Goal: Task Accomplishment & Management: Manage account settings

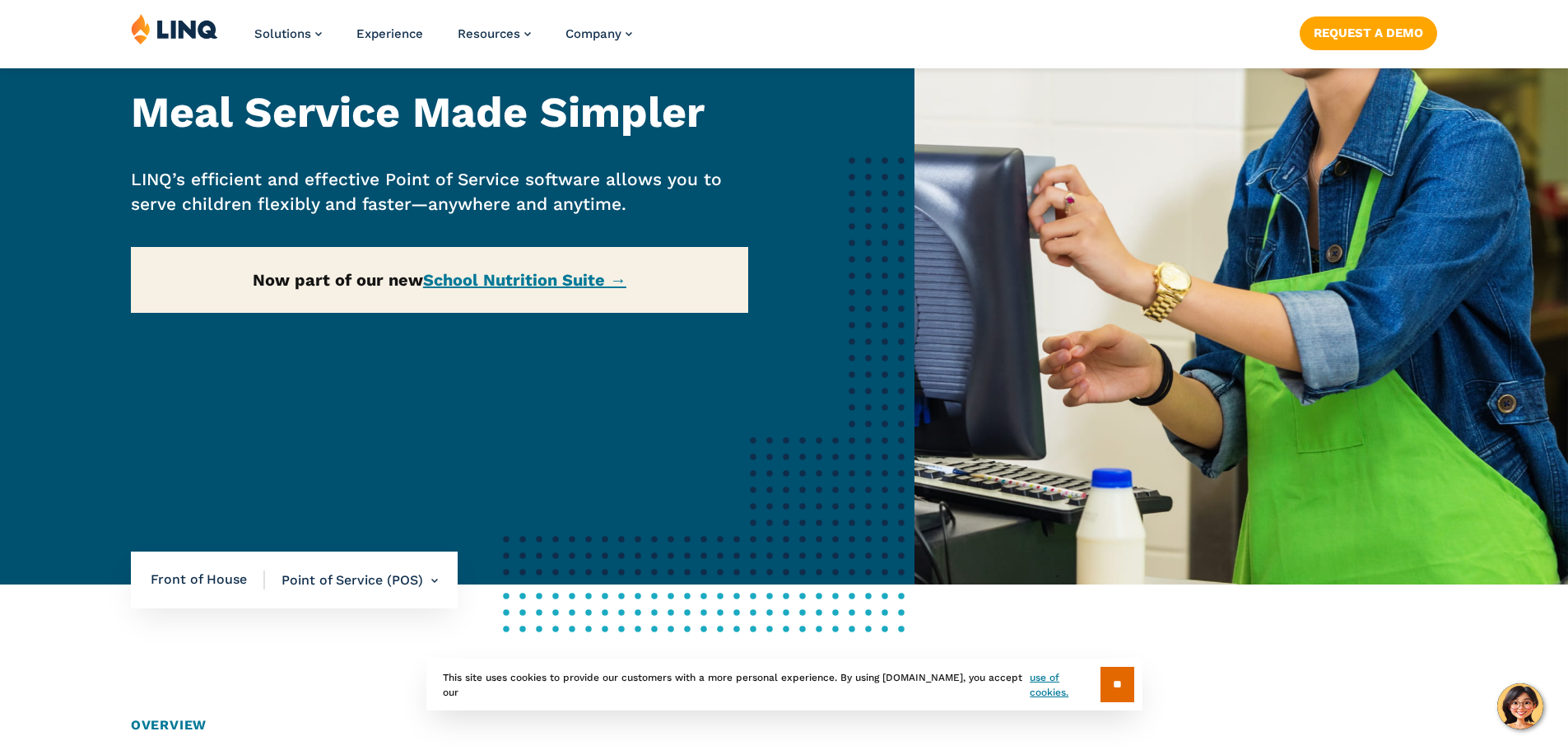
scroll to position [259, 0]
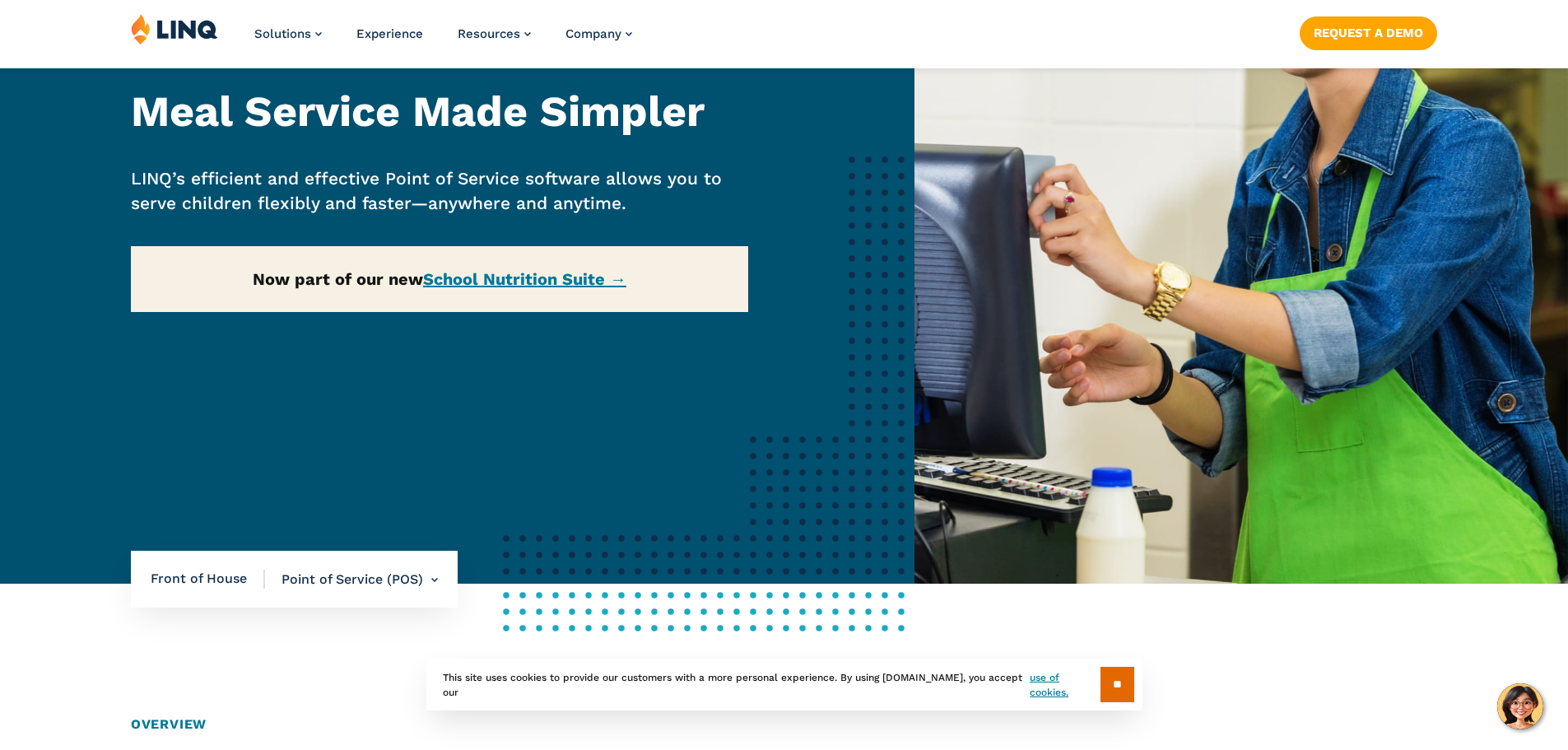
click at [533, 281] on div "Home / Solutions / LINQ Nutrition / School Nutrition / Front of House / Point o…" at bounding box center [457, 207] width 914 height 752
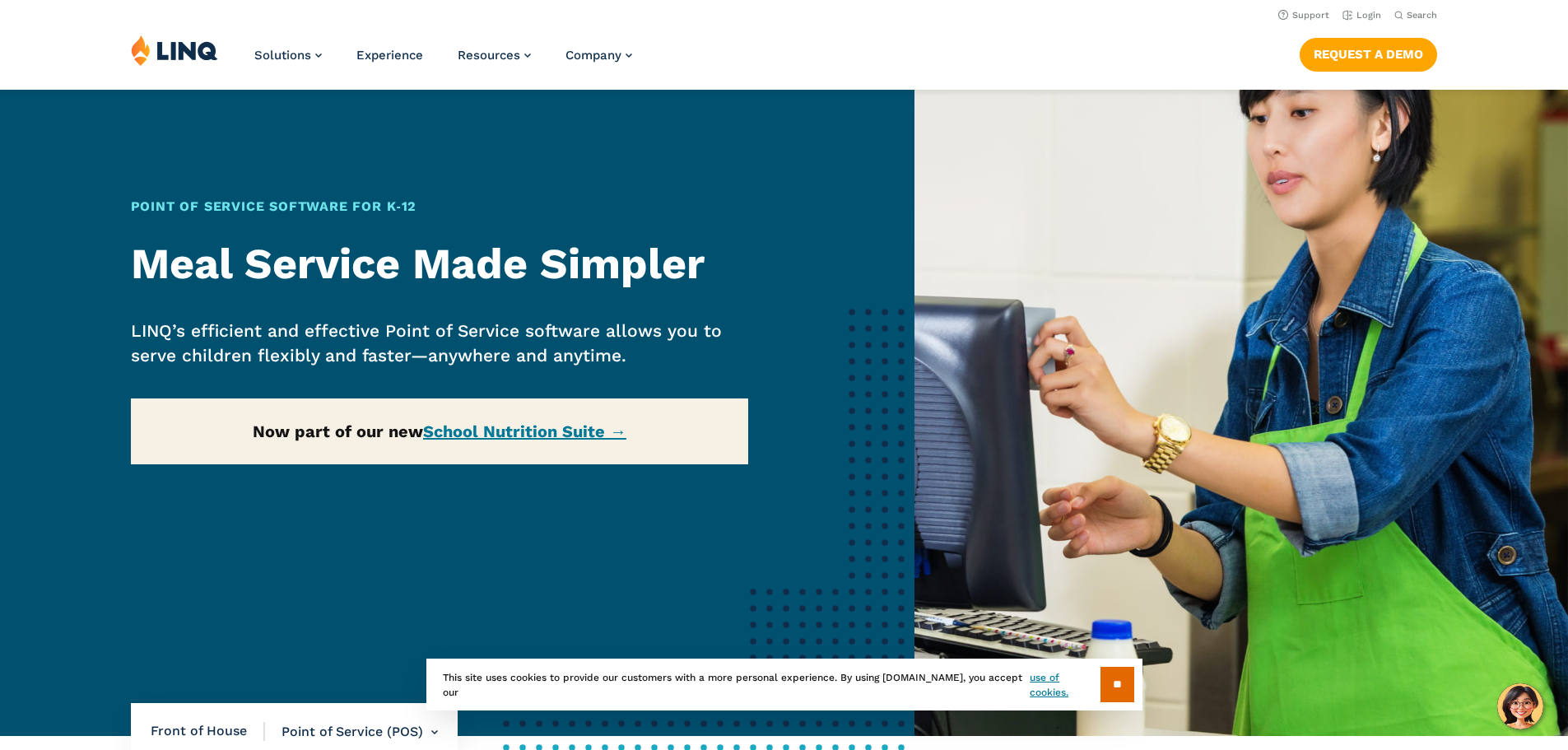
scroll to position [0, 0]
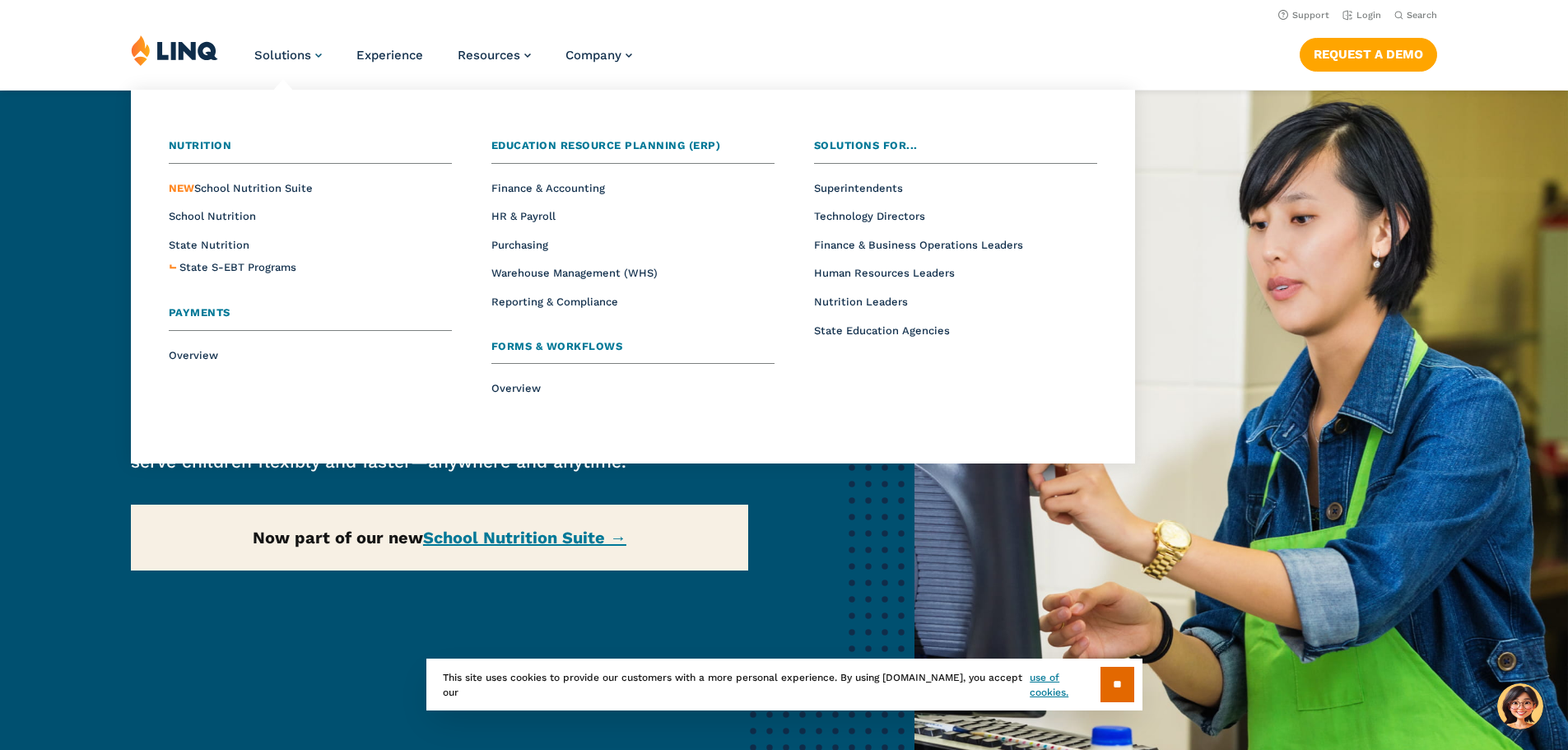
click at [295, 52] on span "Solutions" at bounding box center [282, 55] width 57 height 14
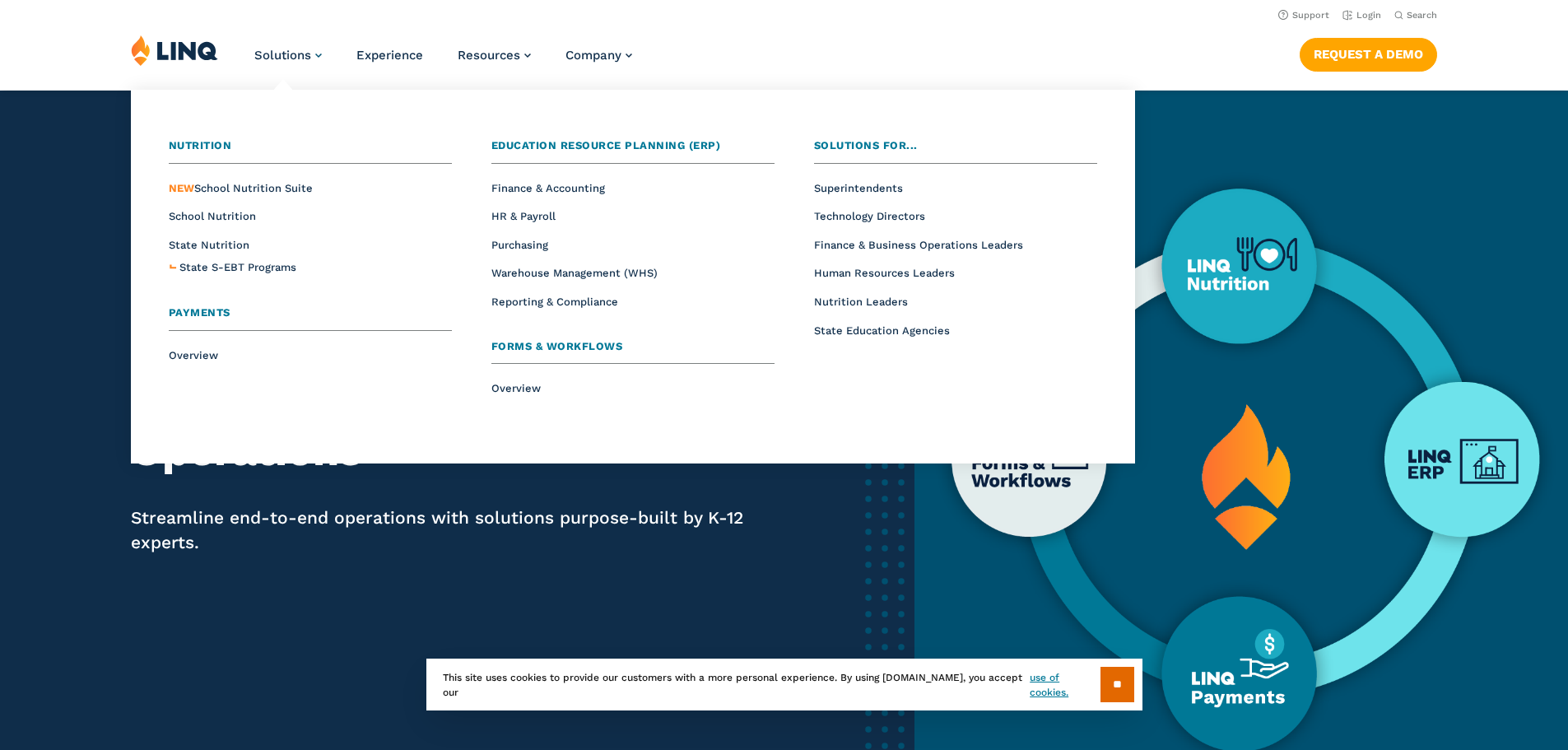
click at [309, 55] on link "Solutions" at bounding box center [288, 55] width 68 height 14
click at [290, 58] on span "Solutions" at bounding box center [282, 55] width 57 height 14
click at [756, 31] on header "Support Login Search Search for: Solutions Nutrition Overview NEW School Nutrit…" at bounding box center [784, 44] width 1568 height 90
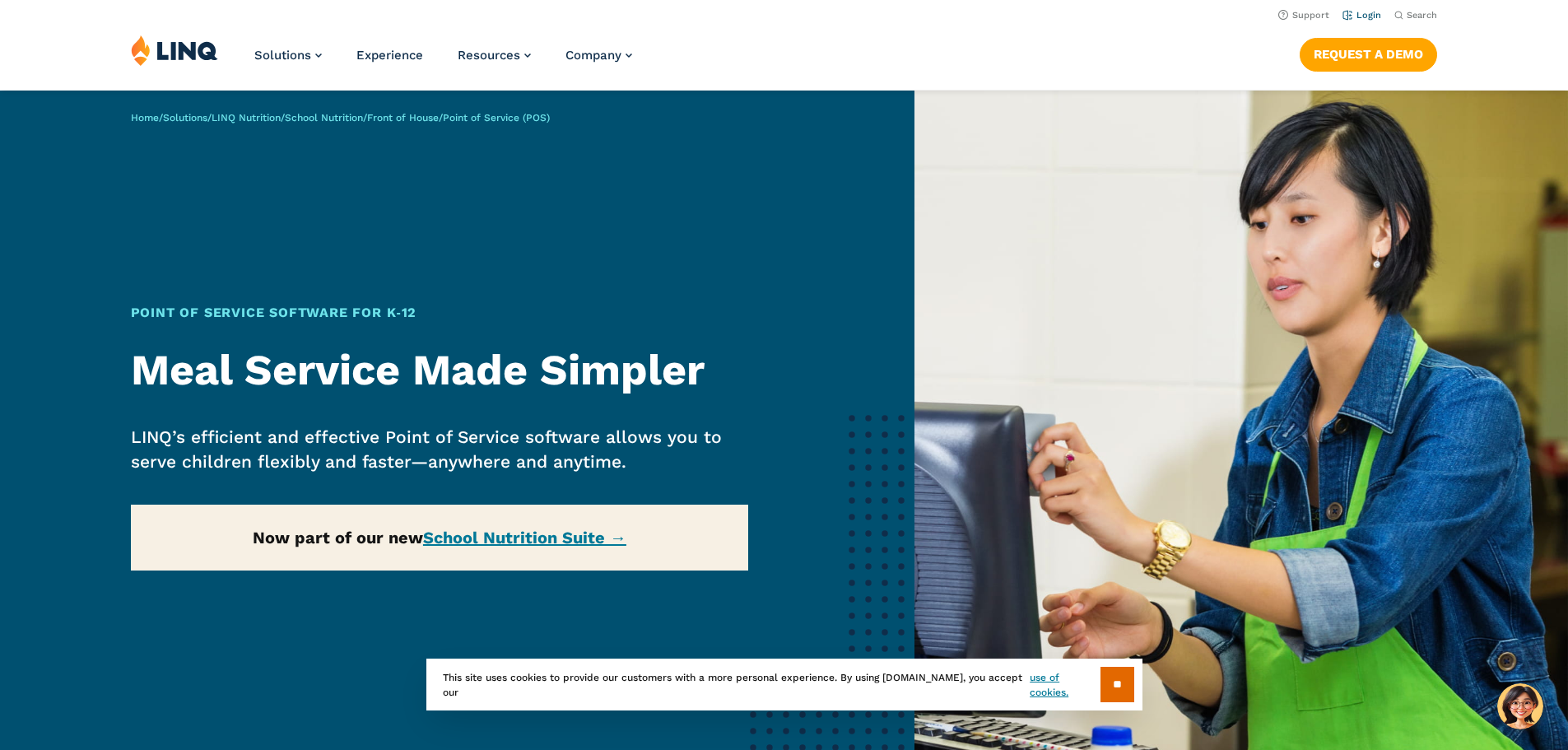
click at [1359, 14] on link "Login" at bounding box center [1362, 15] width 39 height 11
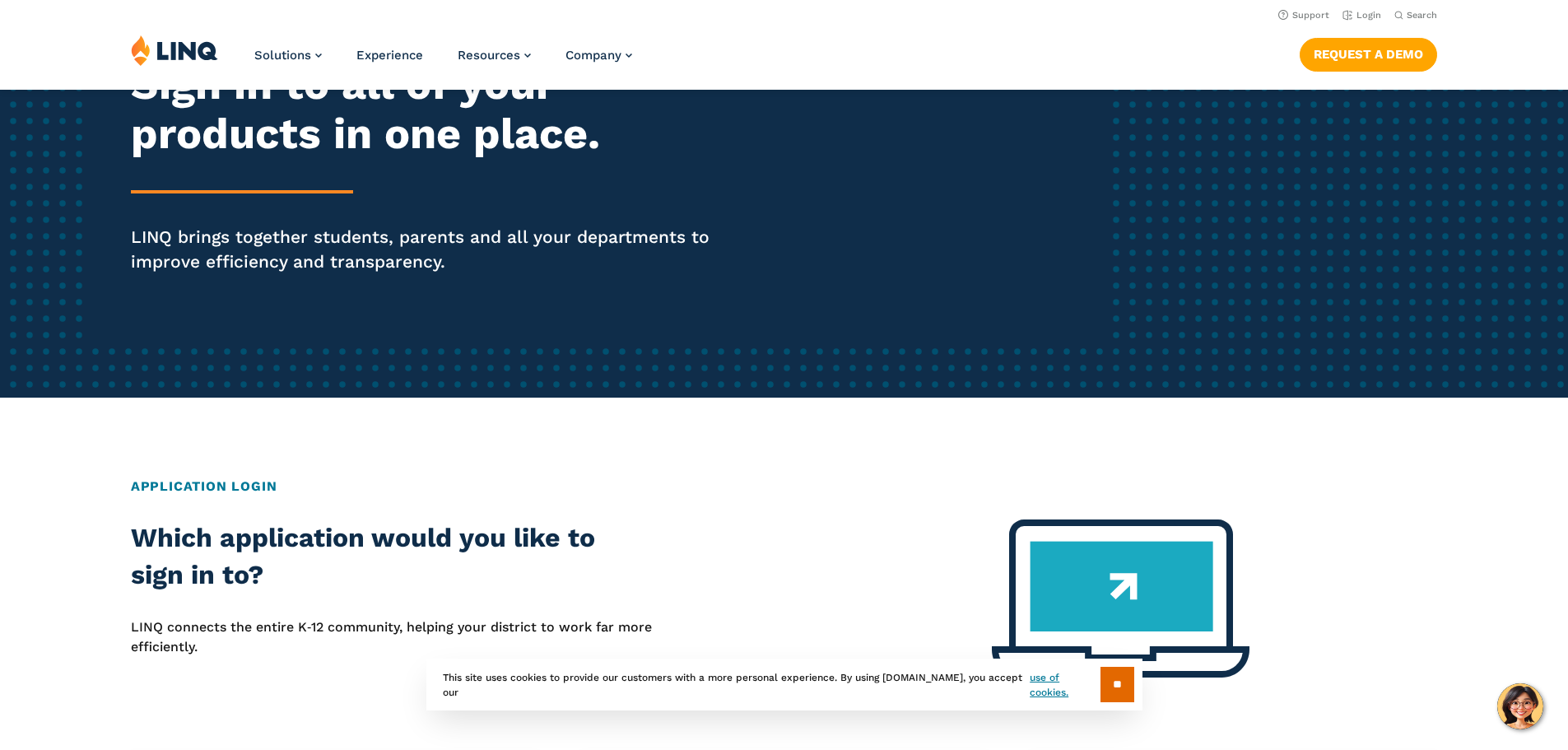
scroll to position [231, 0]
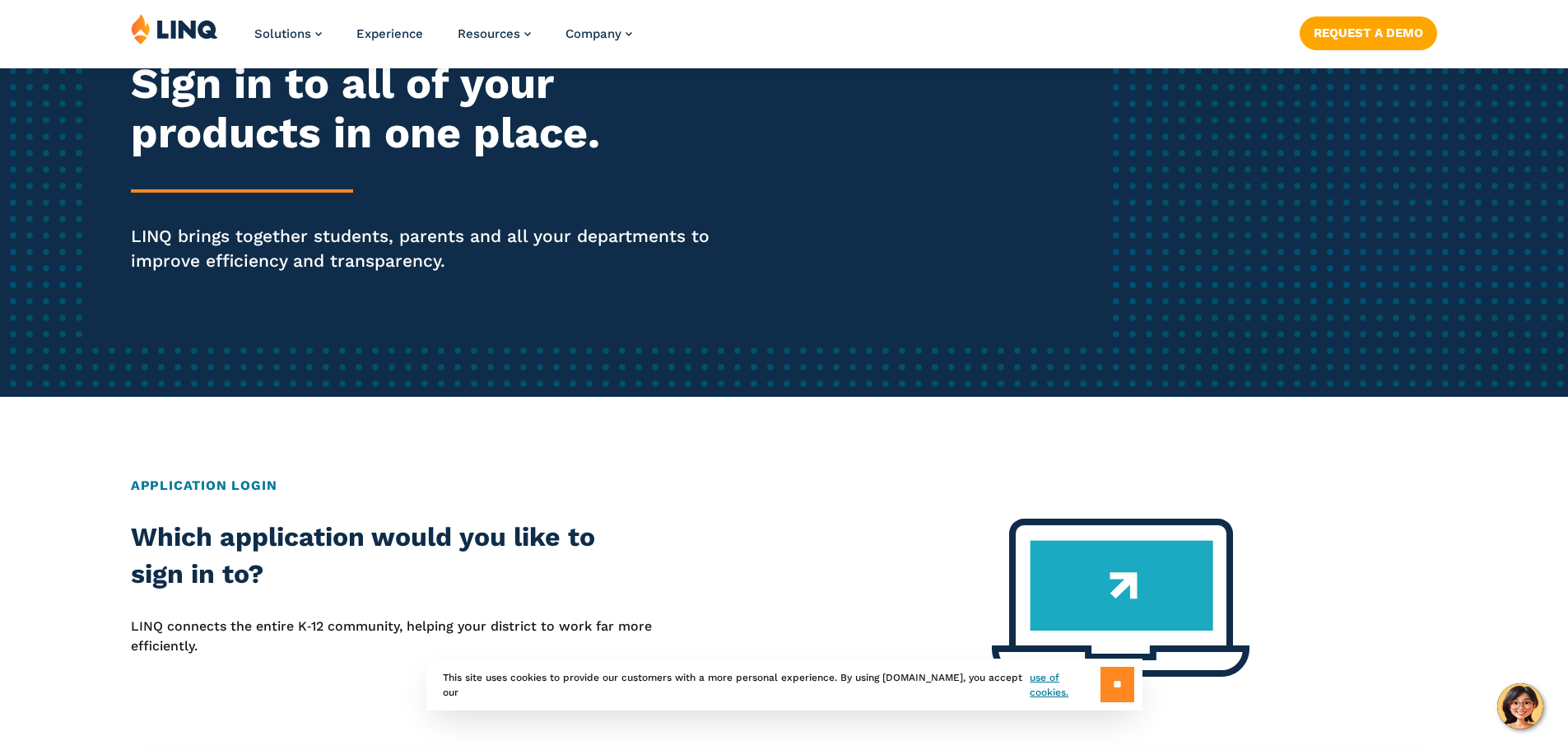
click at [1107, 688] on input "**" at bounding box center [1117, 684] width 33 height 35
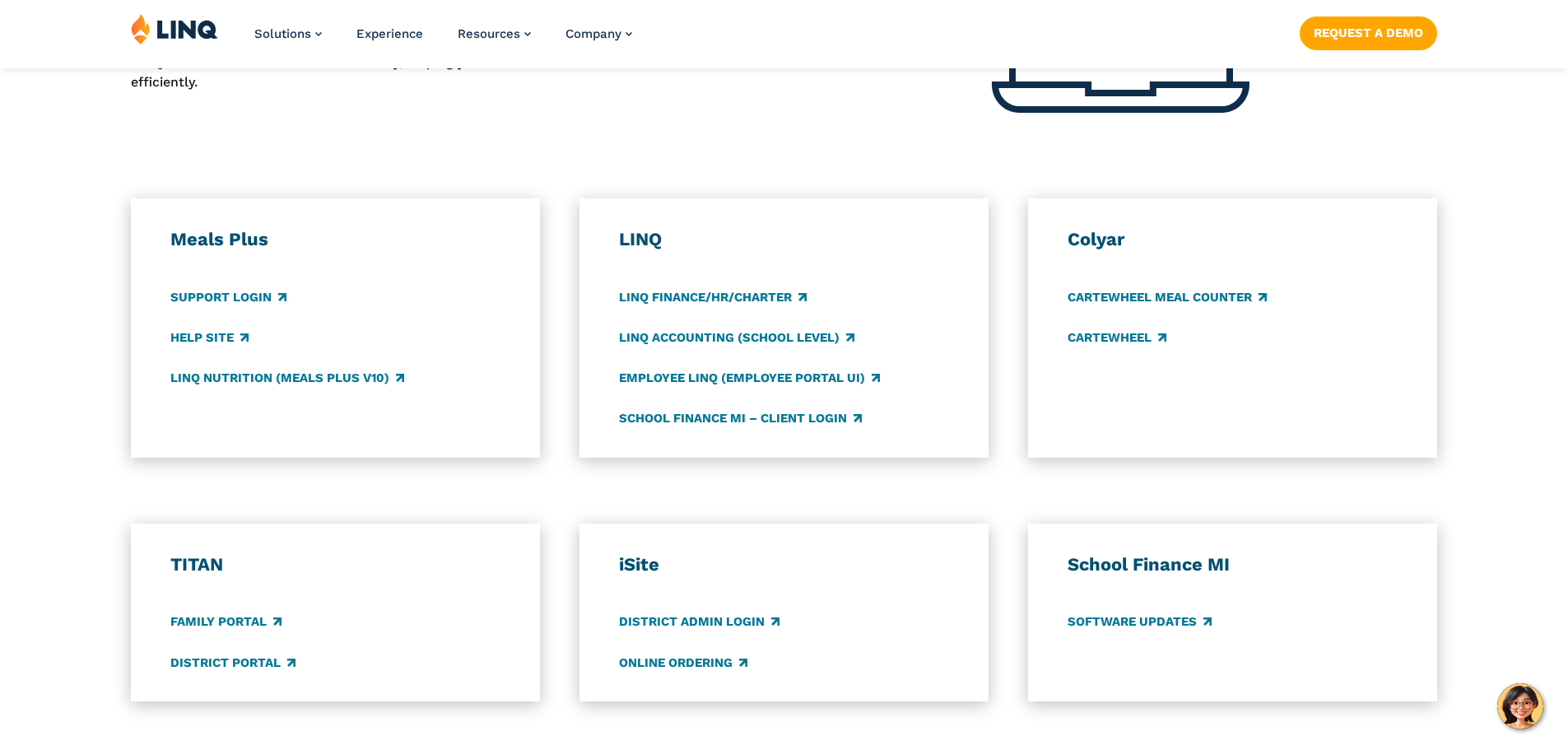
scroll to position [798, 0]
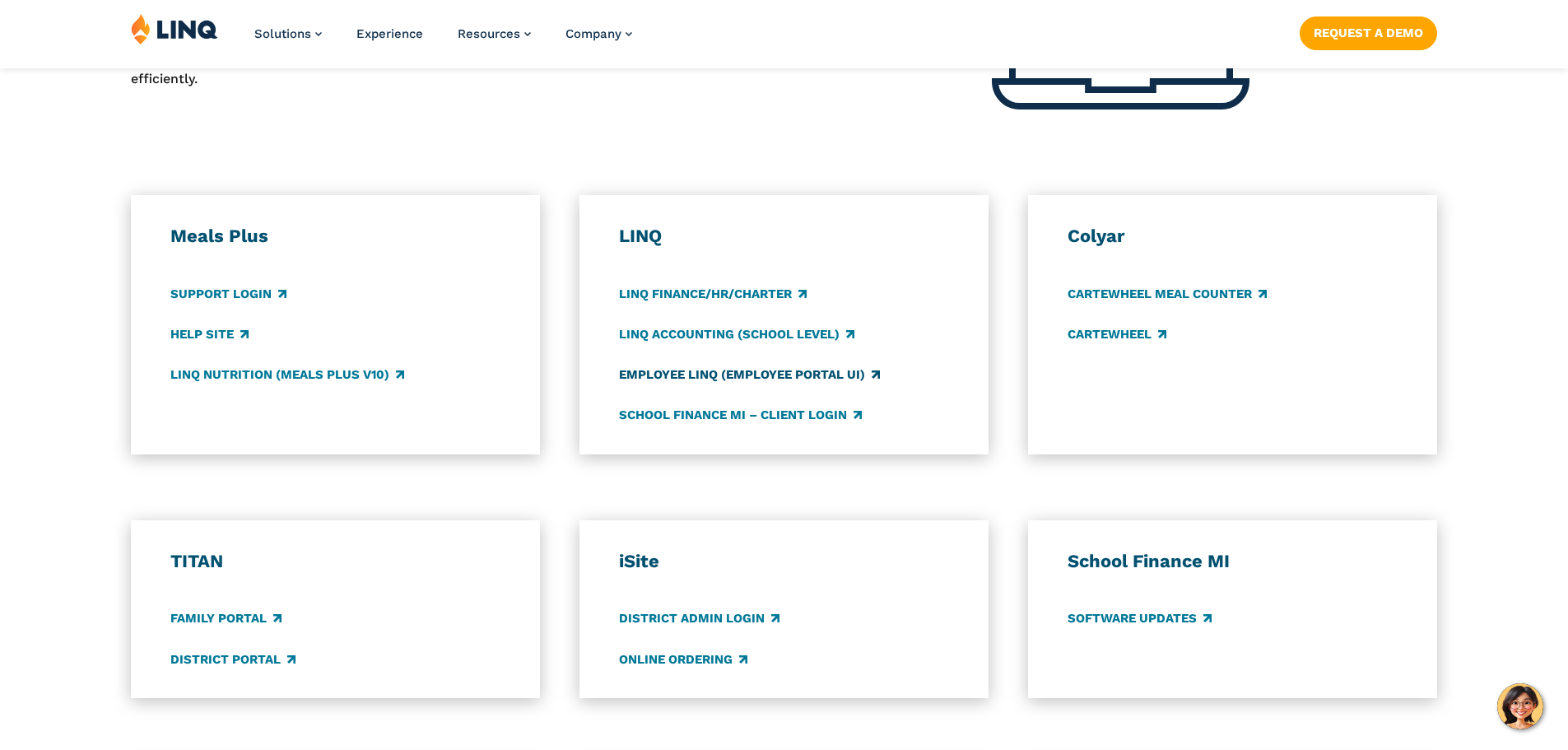
click at [693, 376] on link "Employee LINQ (Employee Portal UI)" at bounding box center [750, 375] width 261 height 18
